Goal: Information Seeking & Learning: Learn about a topic

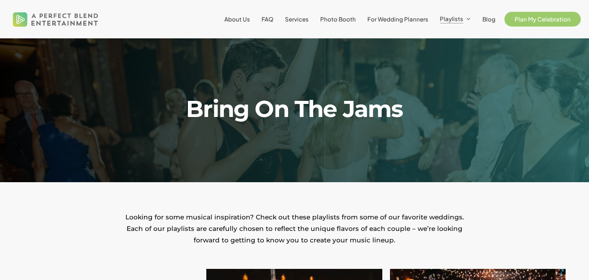
click at [522, 22] on link "Plan My Celebration" at bounding box center [542, 19] width 71 height 6
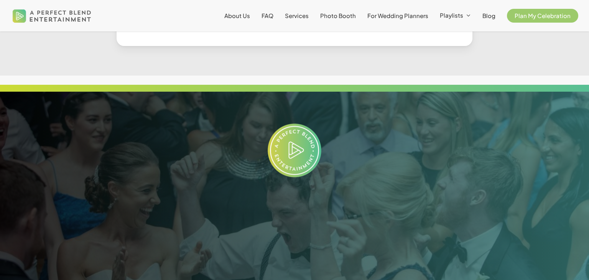
scroll to position [628, 0]
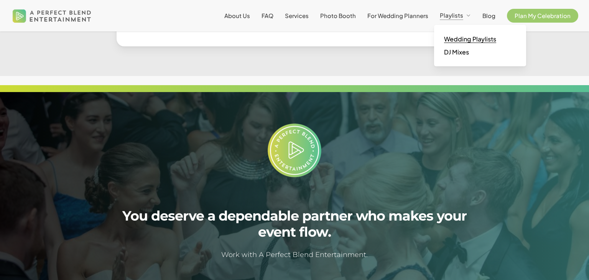
click at [463, 41] on span "Wedding Playlists" at bounding box center [470, 39] width 52 height 8
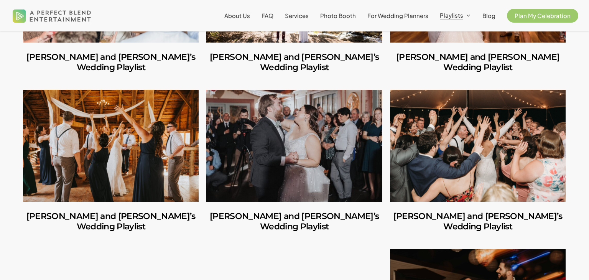
scroll to position [814, 0]
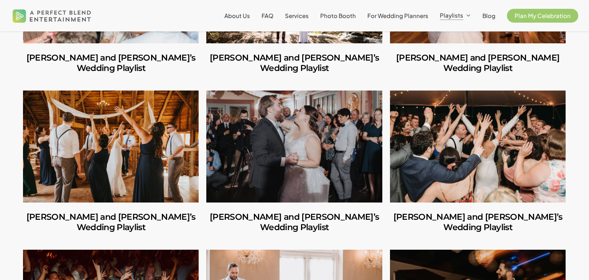
click at [436, 148] on link "Ian and Amy’s Wedding Playlist" at bounding box center [478, 146] width 176 height 112
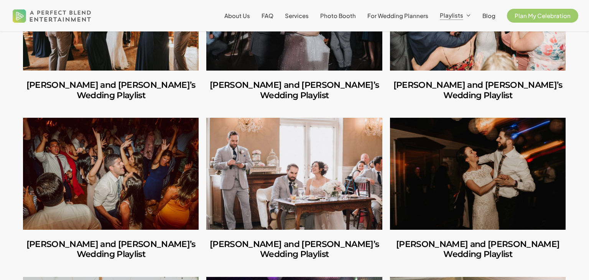
scroll to position [946, 0]
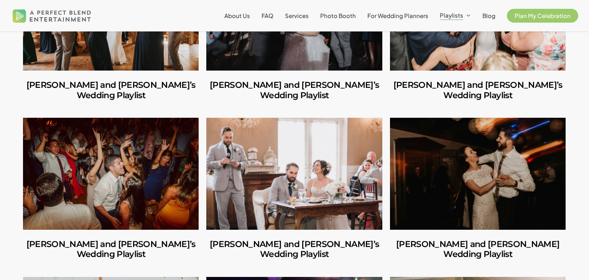
click at [330, 158] on link "Anthony and Emily’s Wedding Playlist" at bounding box center [294, 174] width 176 height 112
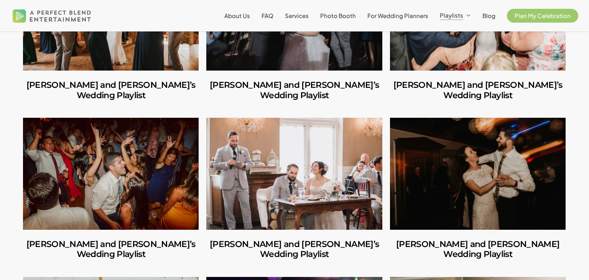
click at [56, 119] on link "Caitlin and Julio’s Wedding Playlist" at bounding box center [111, 174] width 176 height 112
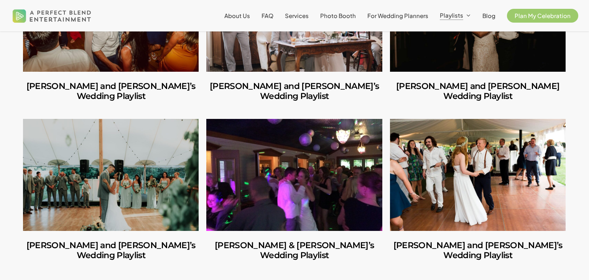
scroll to position [1105, 0]
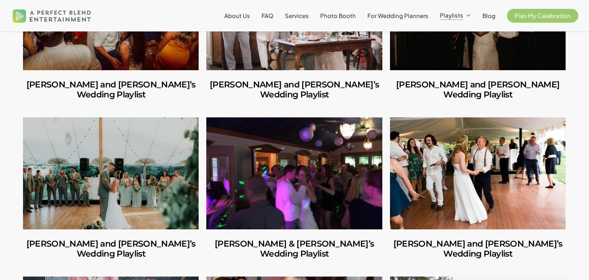
click at [228, 117] on link "Shannon & Brian’s Wedding Playlist" at bounding box center [294, 173] width 176 height 112
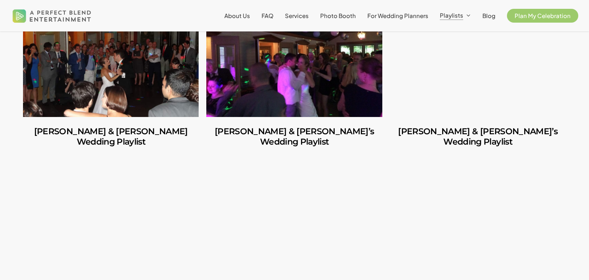
scroll to position [1855, 0]
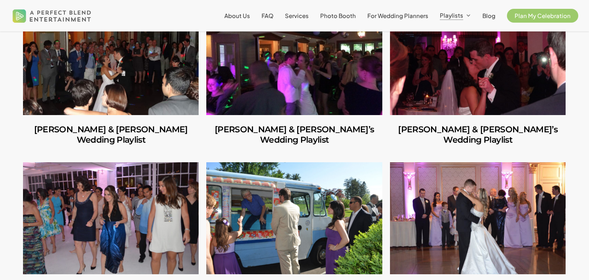
click at [164, 162] on link "Stacey & William’s Wedding Playlist" at bounding box center [111, 218] width 176 height 112
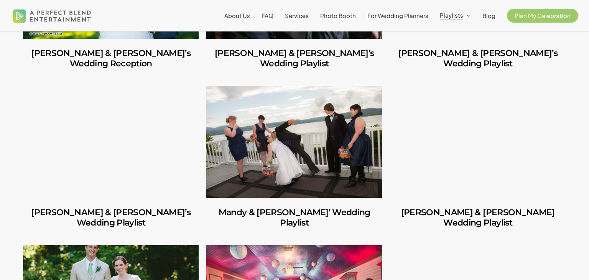
scroll to position [2569, 0]
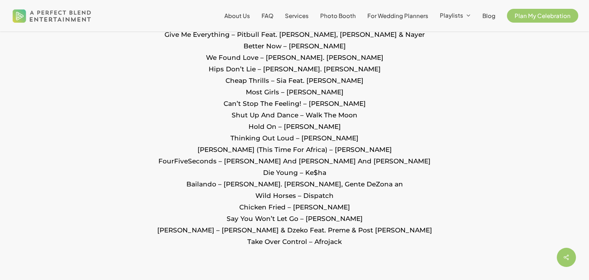
scroll to position [1422, 0]
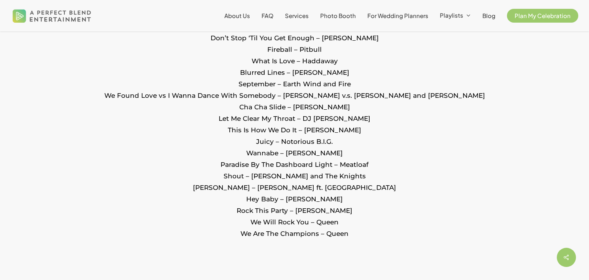
scroll to position [1199, 0]
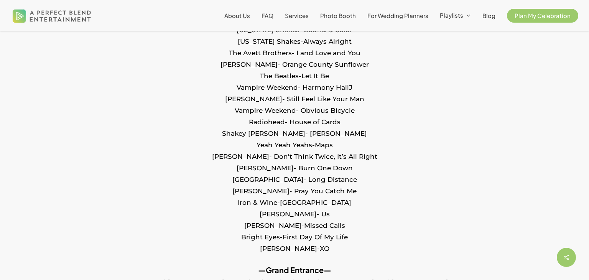
scroll to position [664, 0]
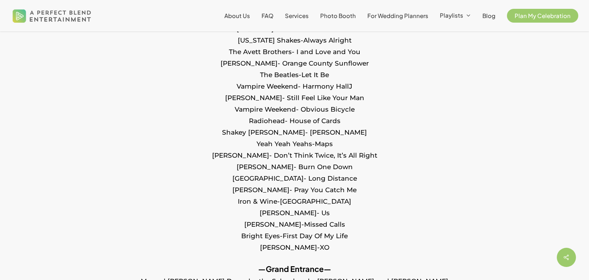
click at [562, 169] on p "—Cocktail— Incubus-Drive The Beatles- Here Comes The Sun Radiohead- High & Dry …" at bounding box center [294, 119] width 543 height 287
click at [403, 79] on p "—Cocktail— Incubus-Drive The Beatles- Here Comes The Sun Radiohead- High & Dry …" at bounding box center [294, 119] width 543 height 287
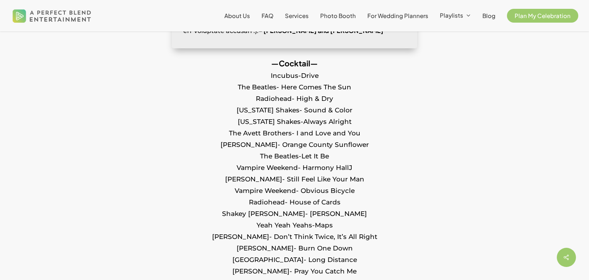
scroll to position [586, 0]
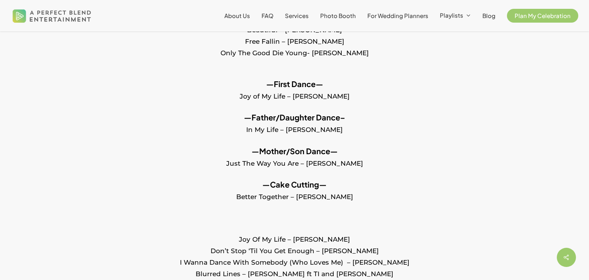
scroll to position [465, 0]
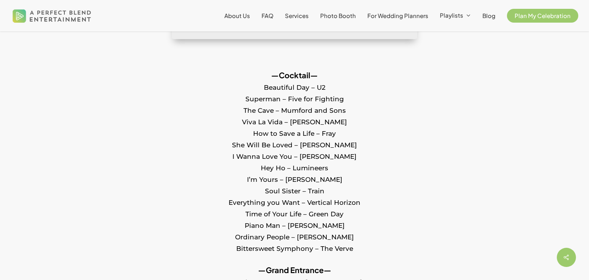
scroll to position [400, 0]
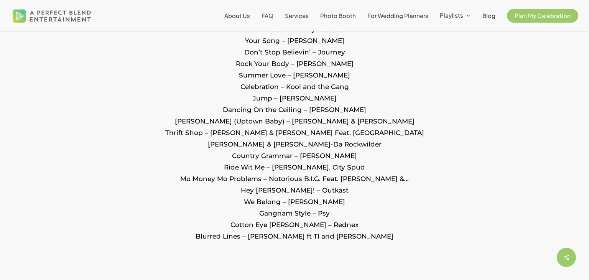
scroll to position [1457, 0]
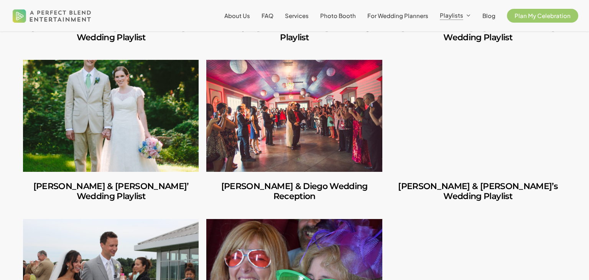
scroll to position [2748, 0]
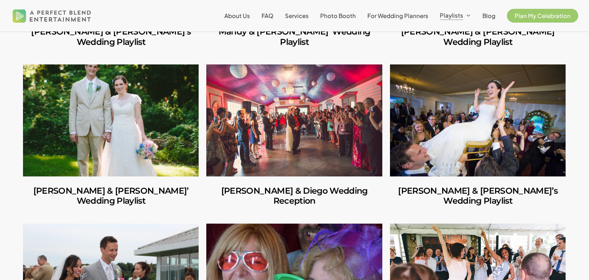
click at [259, 223] on link "Lara and Dan Wedding Playlist" at bounding box center [294, 279] width 176 height 112
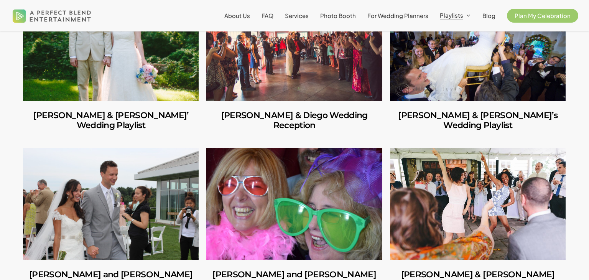
scroll to position [2823, 0]
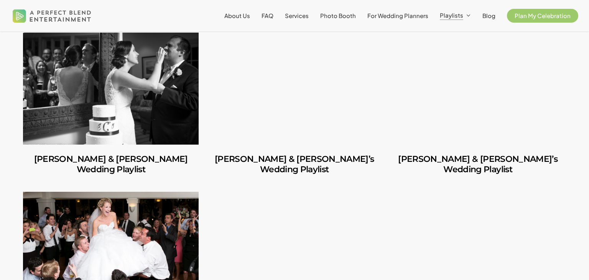
scroll to position [3256, 0]
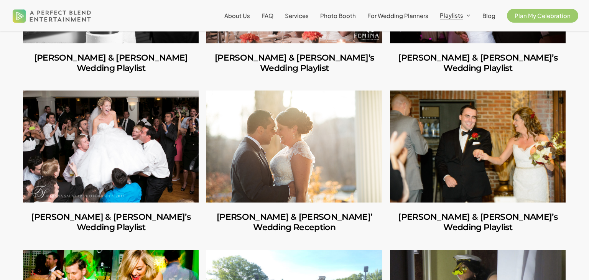
scroll to position [3374, 0]
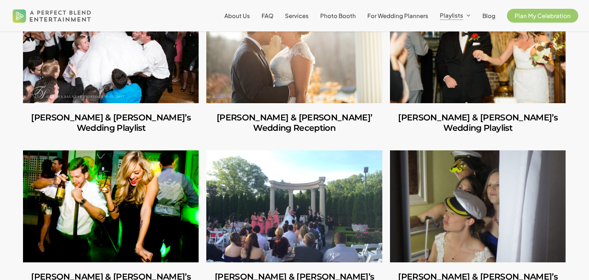
scroll to position [3456, 0]
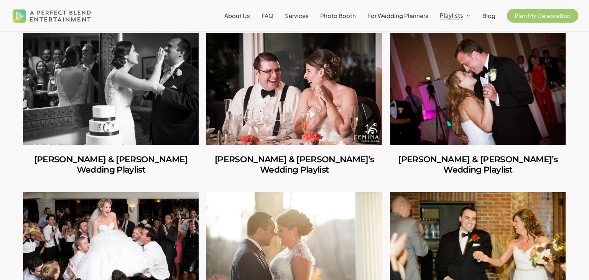
scroll to position [3254, 0]
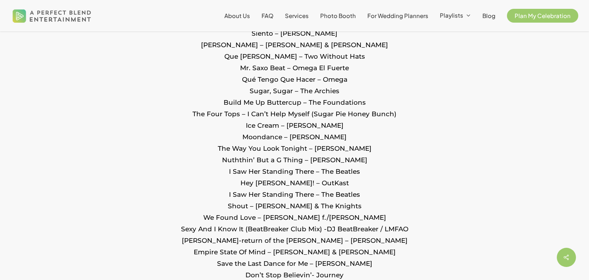
scroll to position [1559, 0]
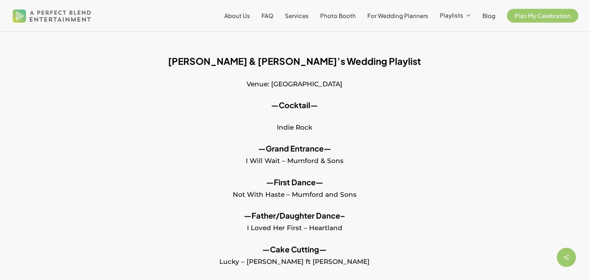
scroll to position [292, 0]
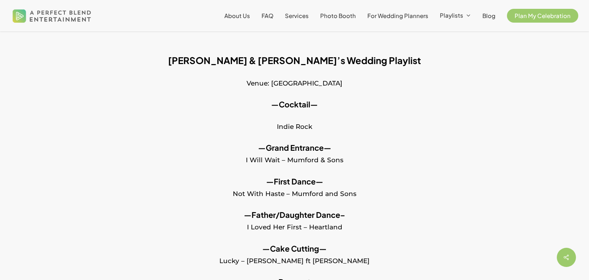
click at [491, 239] on p "—Father/Daughter Dance– I Loved Her First – Heartland" at bounding box center [294, 226] width 543 height 34
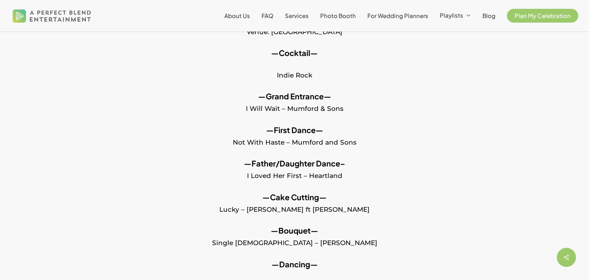
scroll to position [344, 0]
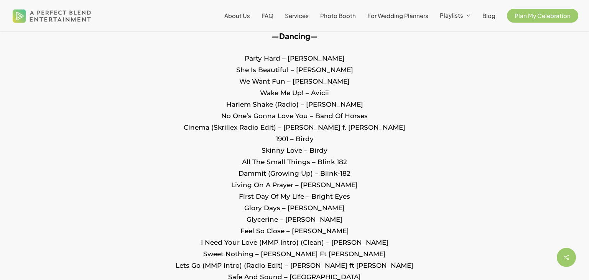
scroll to position [862, 0]
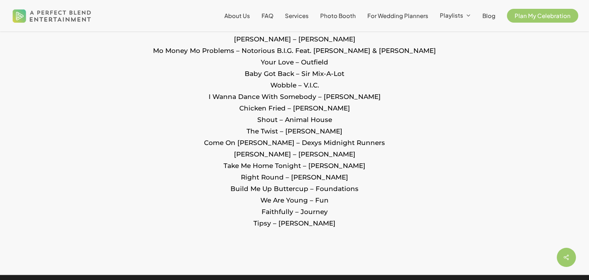
scroll to position [938, 0]
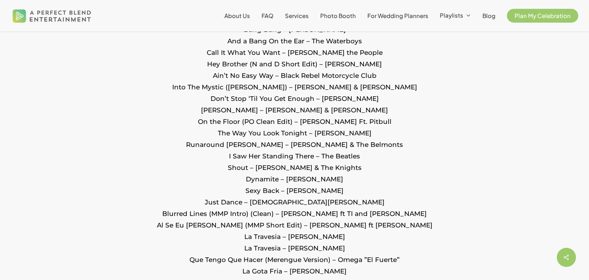
scroll to position [831, 0]
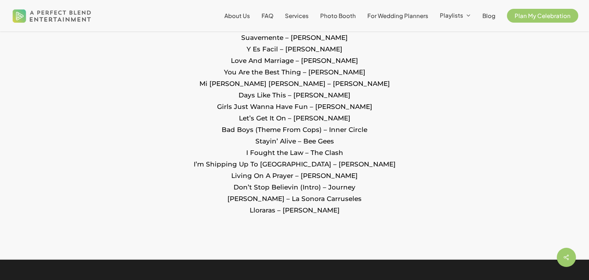
scroll to position [1221, 0]
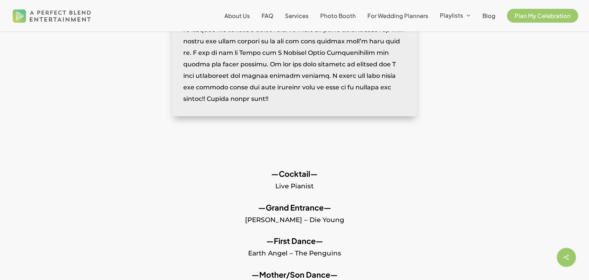
click at [510, 206] on p "—Grand Entrance— Kesha – Die Young" at bounding box center [294, 219] width 543 height 34
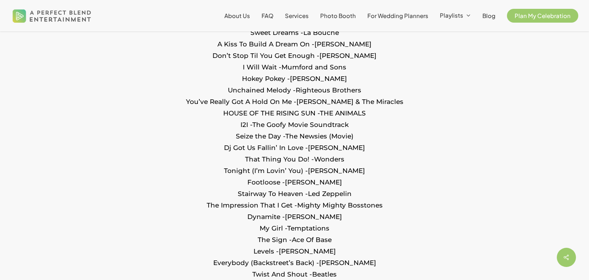
scroll to position [1108, 0]
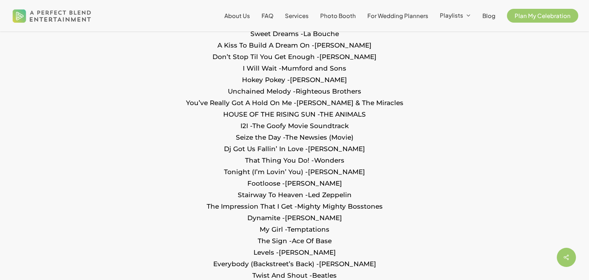
click at [279, 180] on p "All For Love -Adams, Bryan Rod Stewart, Sting Take On Me -A-Ha Wake Me Up -Amic…" at bounding box center [294, 199] width 543 height 803
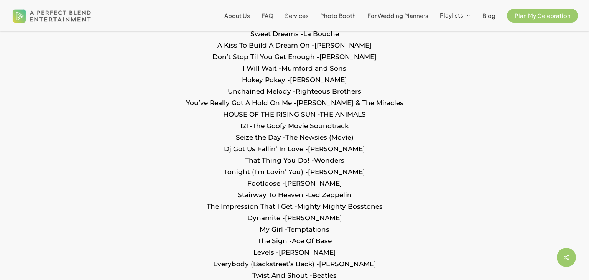
click at [282, 182] on p "All For Love -Adams, Bryan Rod Stewart, Sting Take On Me -A-Ha Wake Me Up -Amic…" at bounding box center [294, 199] width 543 height 803
click at [68, 12] on img at bounding box center [52, 15] width 82 height 25
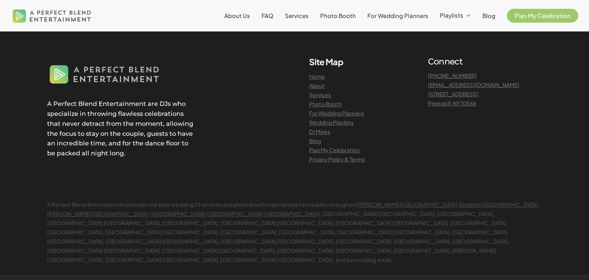
scroll to position [1964, 0]
